Goal: Transaction & Acquisition: Purchase product/service

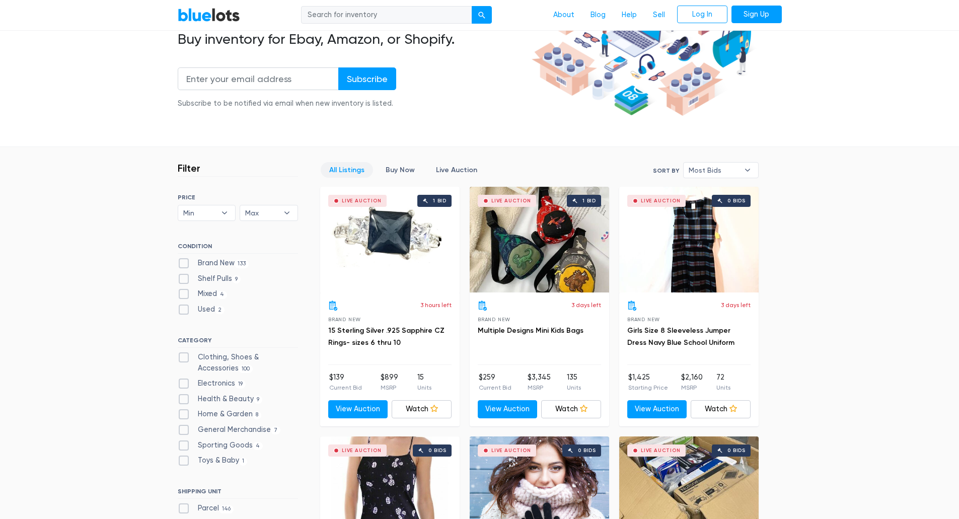
scroll to position [151, 0]
click at [183, 384] on label "Electronics 19" at bounding box center [212, 382] width 68 height 11
click at [183, 384] on input "Electronics 19" at bounding box center [181, 380] width 7 height 7
checkbox input "true"
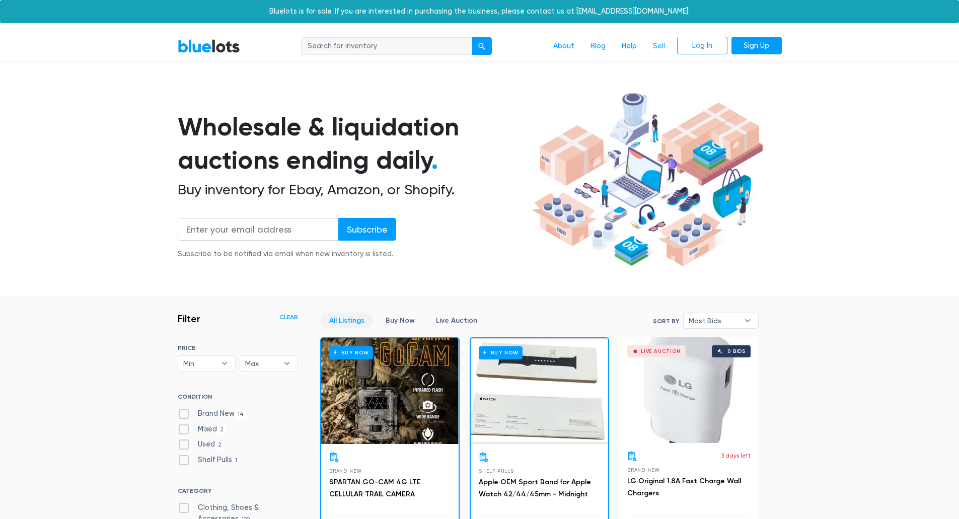
click at [329, 47] on input "search" at bounding box center [386, 46] width 171 height 18
type input "watch"
click at [471, 37] on button "submit" at bounding box center [481, 46] width 20 height 18
